Goal: Task Accomplishment & Management: Manage account settings

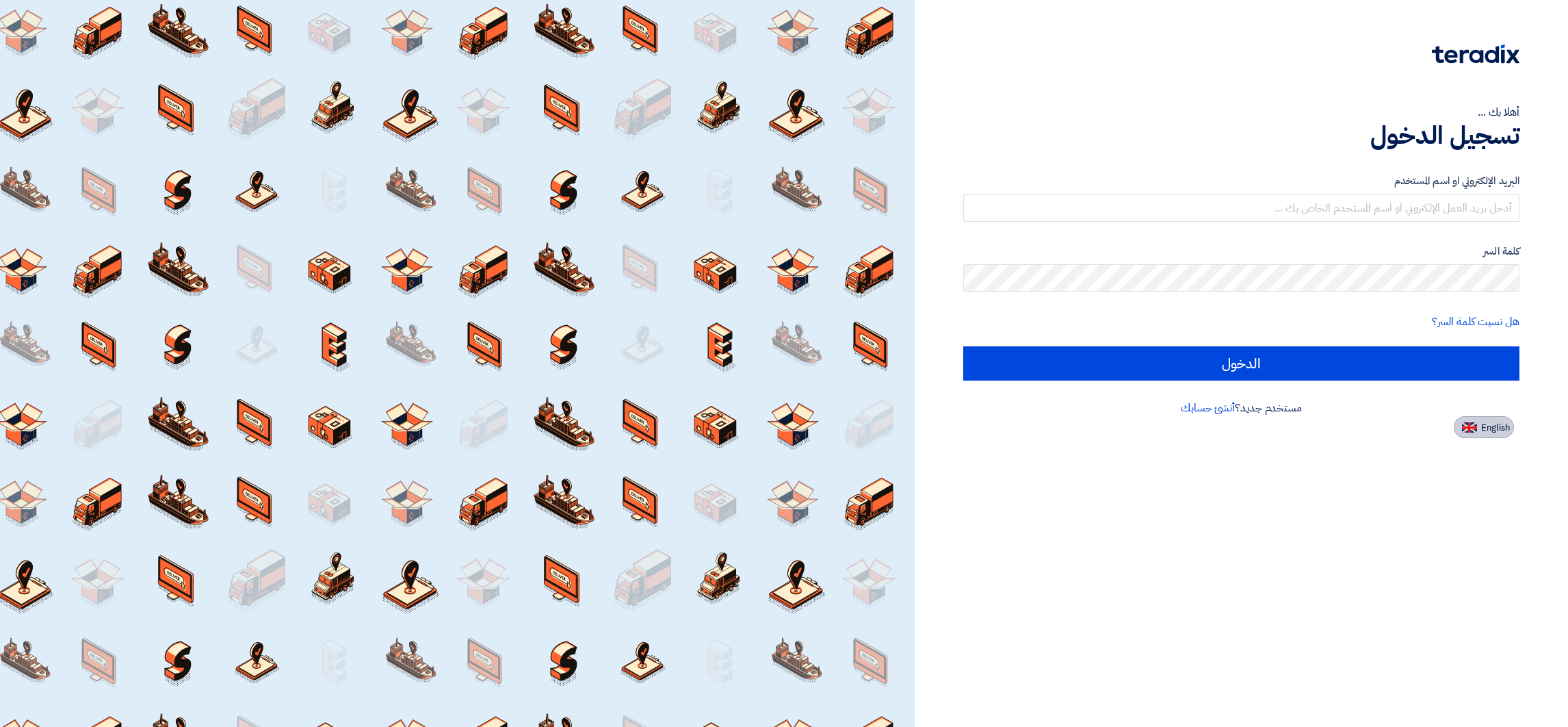
click at [1488, 428] on span "English" at bounding box center [1495, 428] width 29 height 10
type input "Sign in"
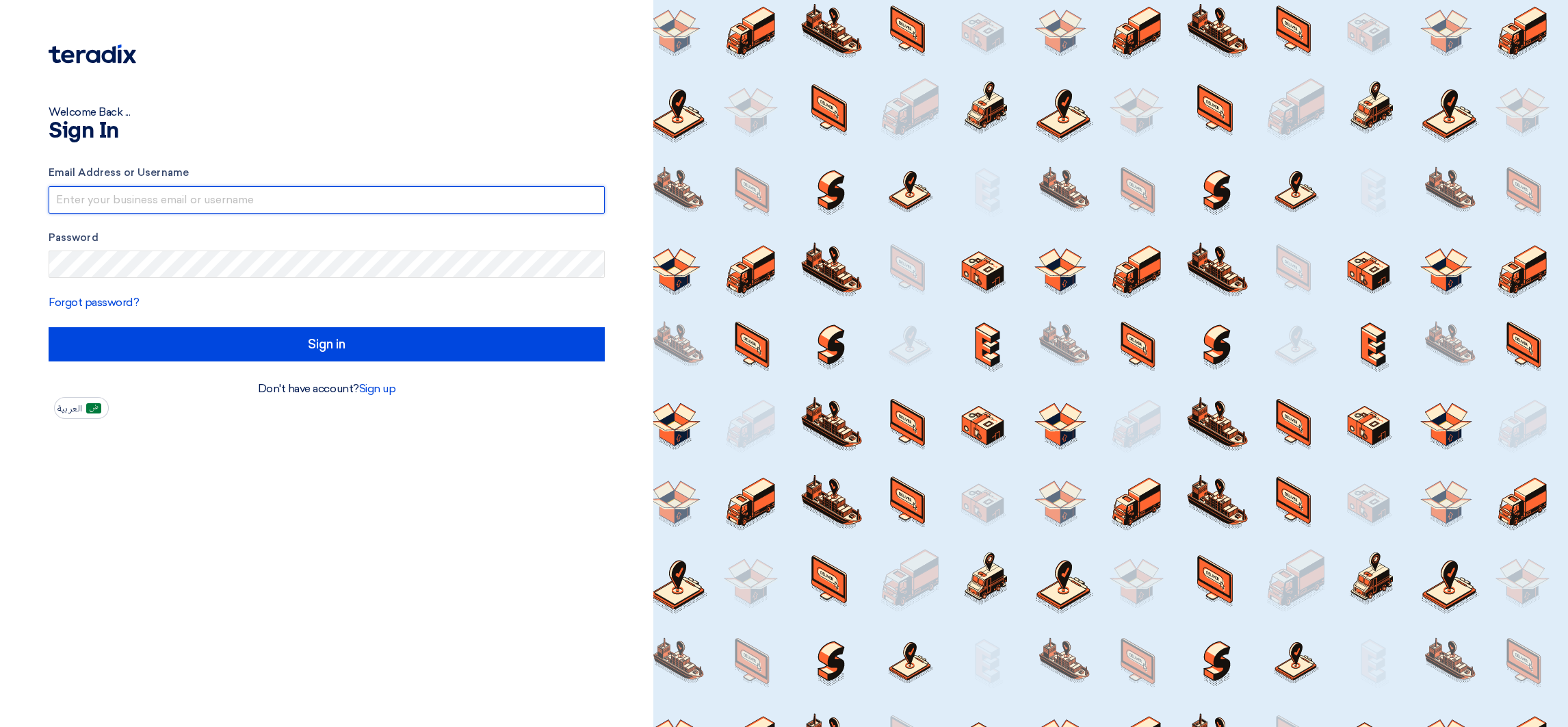
click at [128, 208] on input "text" at bounding box center [327, 199] width 556 height 27
drag, startPoint x: 207, startPoint y: 197, endPoint x: 321, endPoint y: 207, distance: 114.4
click at [321, 207] on input "aelgalad@sharkeyasugar.comDoksh@00" at bounding box center [327, 199] width 556 height 27
type input "aelgalad@sharkeyasugar.com"
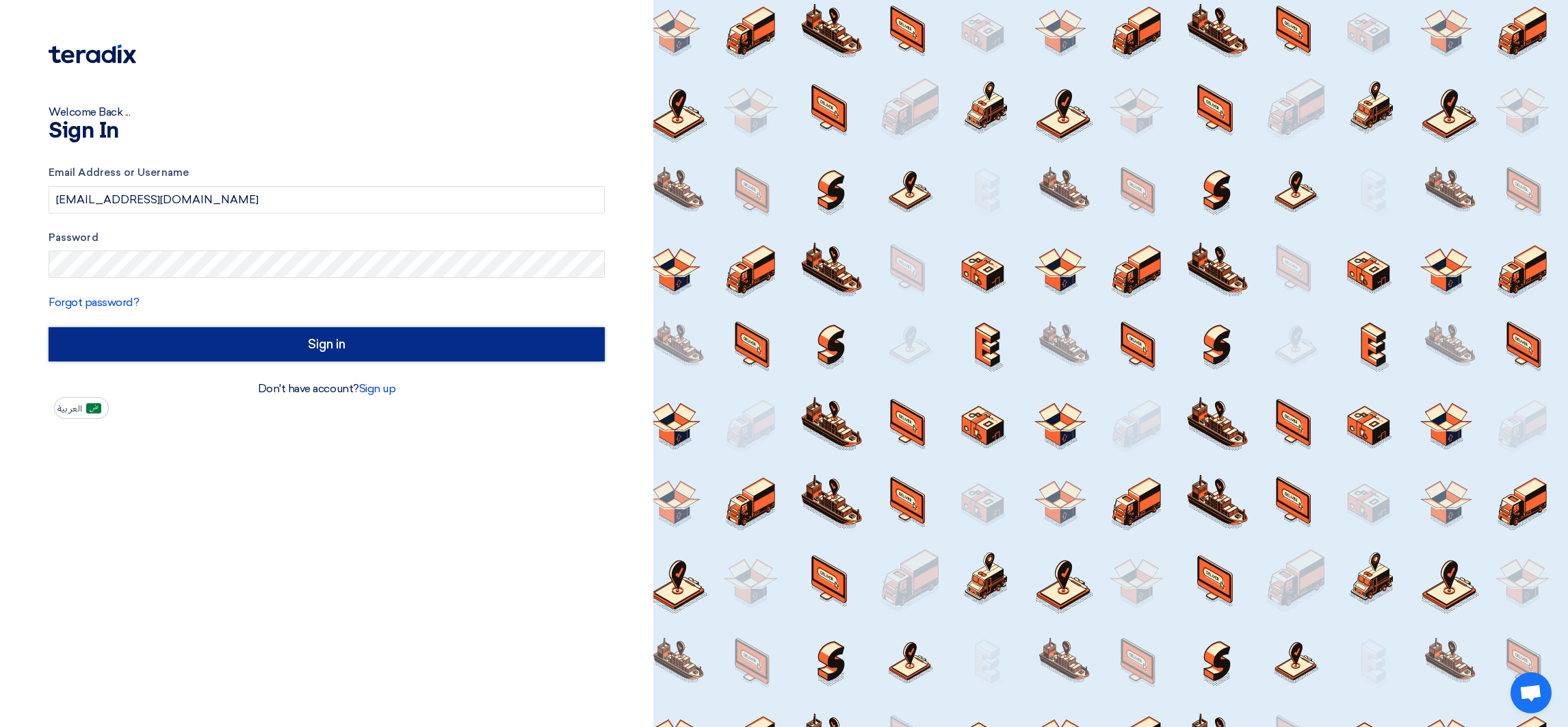
click at [494, 333] on input "Sign in" at bounding box center [327, 343] width 556 height 34
